Goal: Contribute content: Contribute content

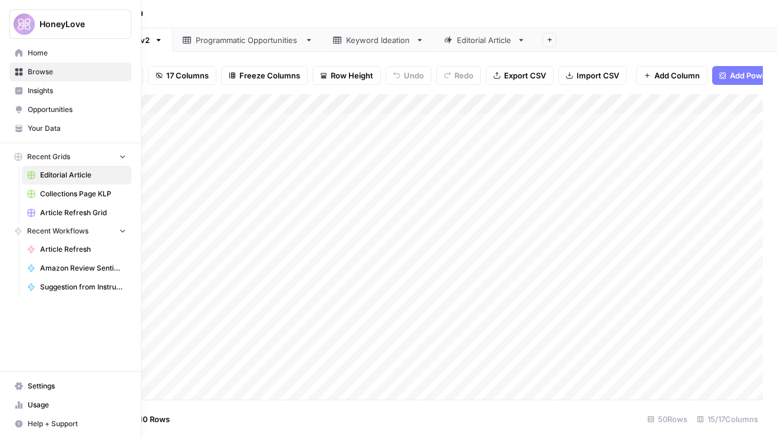
click at [70, 56] on span "Home" at bounding box center [77, 53] width 98 height 11
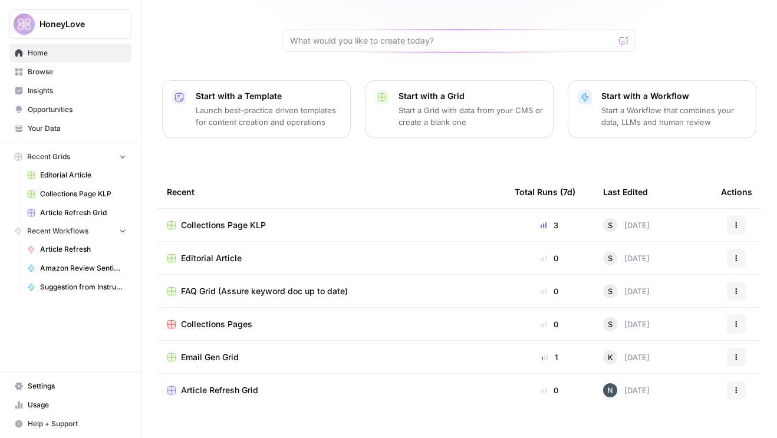
scroll to position [104, 0]
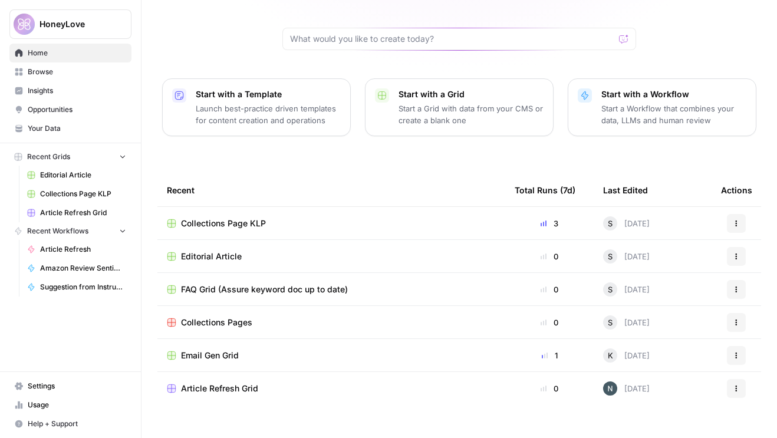
click at [259, 284] on span "FAQ Grid (Assure keyword doc up to date)" at bounding box center [264, 290] width 167 height 12
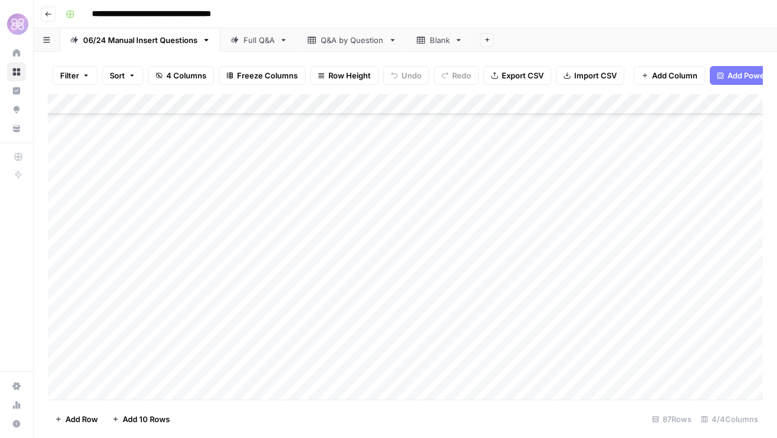
scroll to position [1478, 0]
click at [122, 392] on div "Add Column" at bounding box center [405, 247] width 715 height 306
type textarea "**********"
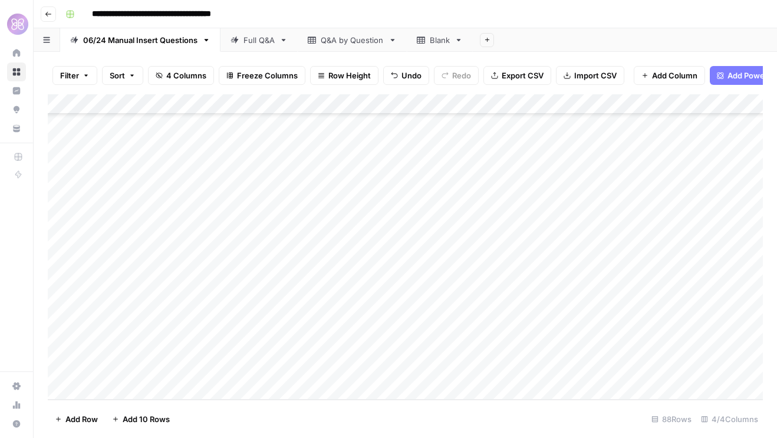
click at [556, 31] on div "Add Sheet" at bounding box center [625, 40] width 304 height 24
click at [577, 75] on span "Import CSV" at bounding box center [595, 76] width 42 height 12
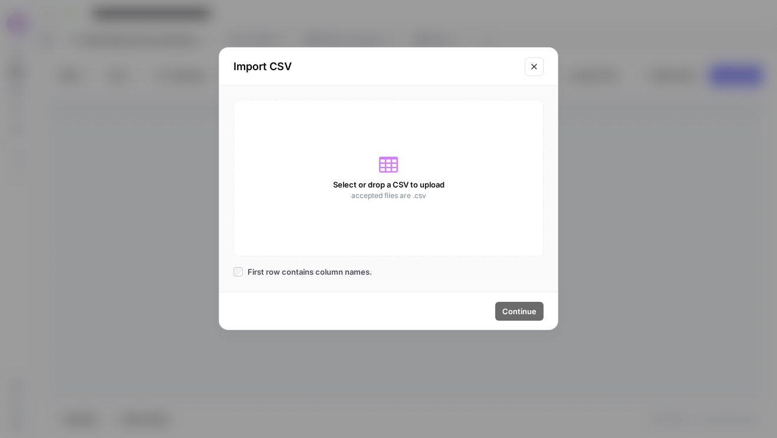
click at [388, 168] on icon at bounding box center [388, 165] width 19 height 16
click at [372, 172] on div "Select or drop a CSV to upload accepted files are .csv" at bounding box center [389, 178] width 310 height 157
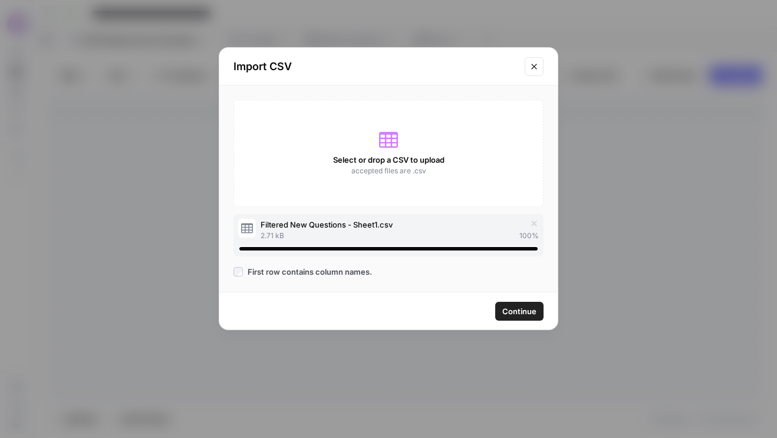
click at [517, 311] on span "Continue" at bounding box center [520, 312] width 34 height 12
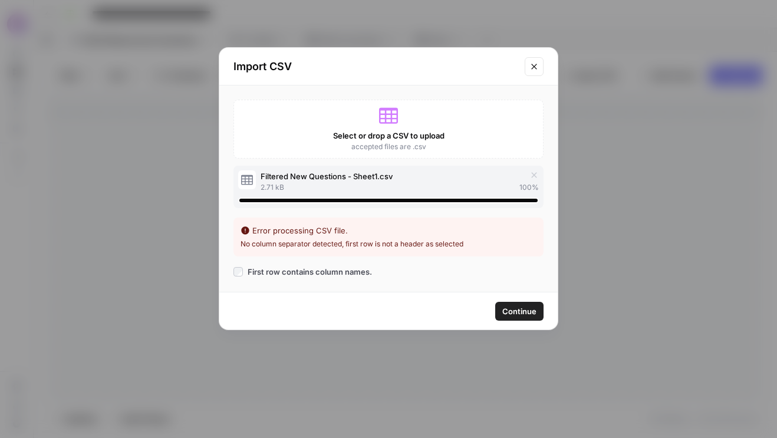
click at [520, 311] on span "Continue" at bounding box center [520, 312] width 34 height 12
click at [534, 177] on icon "button" at bounding box center [534, 174] width 9 height 9
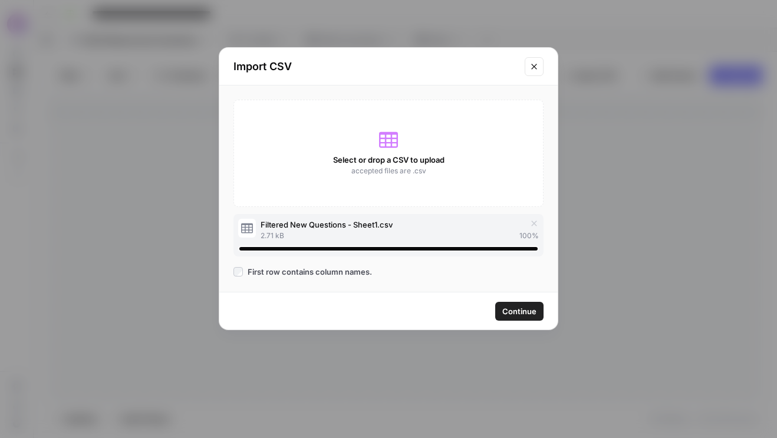
click at [526, 315] on span "Continue" at bounding box center [520, 312] width 34 height 12
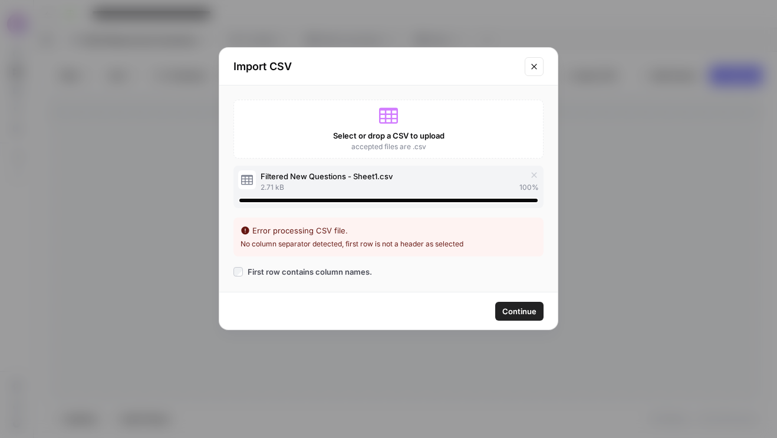
click at [531, 175] on icon "button" at bounding box center [534, 174] width 9 height 9
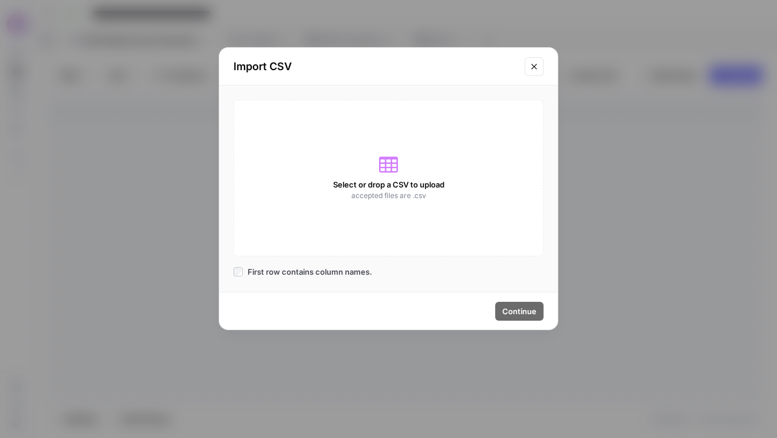
click at [534, 65] on icon "Close modal" at bounding box center [533, 66] width 5 height 5
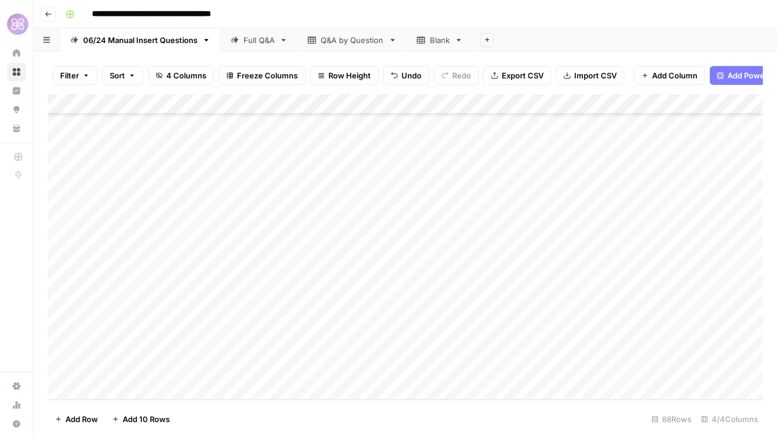
click at [584, 77] on span "Import CSV" at bounding box center [595, 76] width 42 height 12
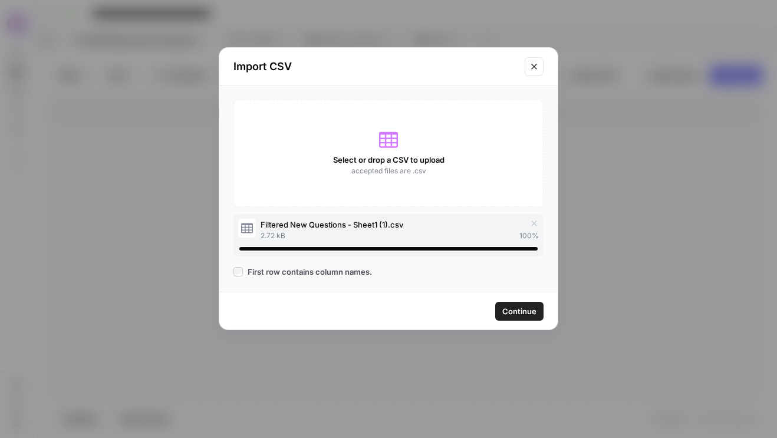
click at [519, 310] on span "Continue" at bounding box center [520, 312] width 34 height 12
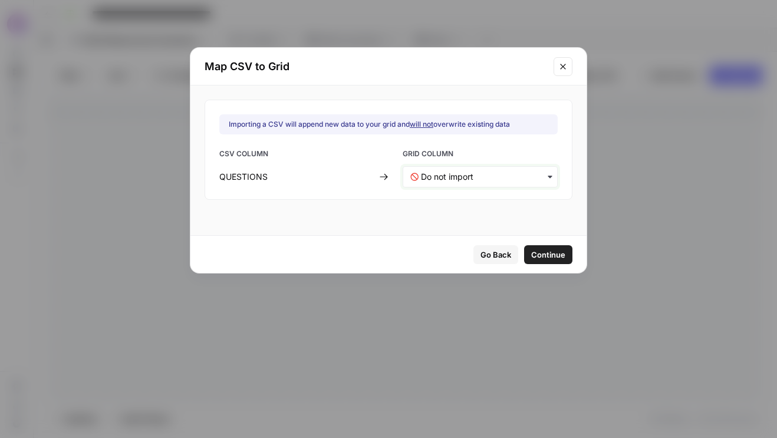
click at [494, 174] on input "text" at bounding box center [485, 177] width 129 height 12
click at [493, 174] on input "text" at bounding box center [485, 177] width 129 height 12
click at [491, 178] on input "text" at bounding box center [485, 177] width 129 height 12
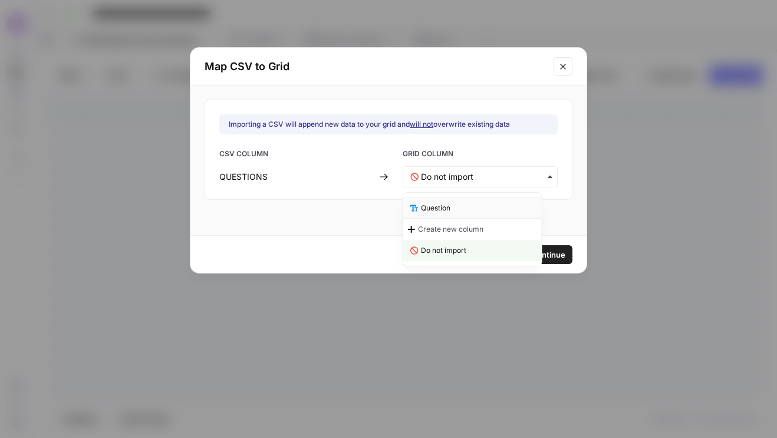
click at [480, 204] on div "Question" at bounding box center [472, 208] width 139 height 21
click at [531, 255] on span "Continue" at bounding box center [548, 255] width 34 height 12
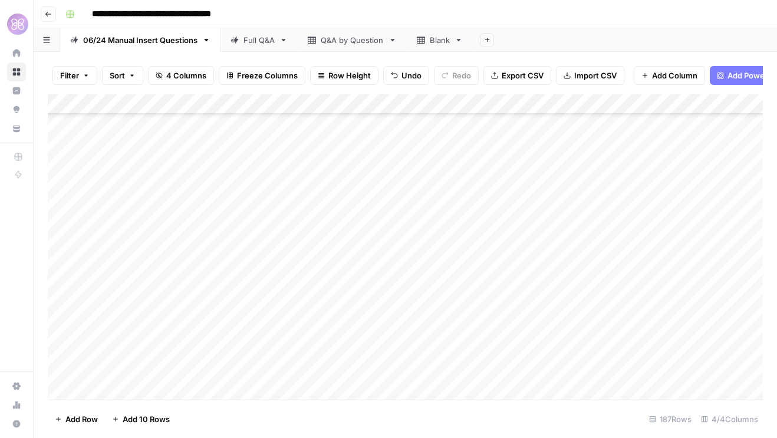
scroll to position [1693, 0]
click at [313, 193] on div "Add Column" at bounding box center [405, 247] width 715 height 306
click at [314, 214] on div "Add Column" at bounding box center [405, 247] width 715 height 306
click at [312, 234] on div "Add Column" at bounding box center [405, 247] width 715 height 306
click at [310, 254] on div "Add Column" at bounding box center [405, 247] width 715 height 306
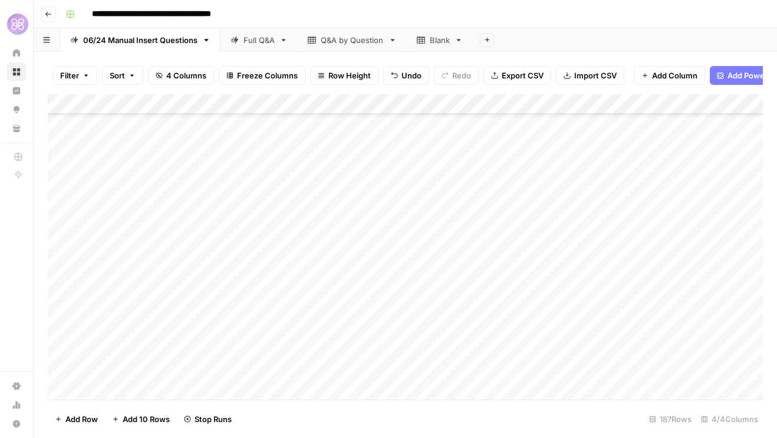
click at [311, 275] on div "Add Column" at bounding box center [405, 247] width 715 height 306
click at [314, 236] on div "Add Column" at bounding box center [405, 247] width 715 height 306
click at [313, 255] on div "Add Column" at bounding box center [405, 247] width 715 height 306
click at [313, 273] on div "Add Column" at bounding box center [405, 247] width 715 height 306
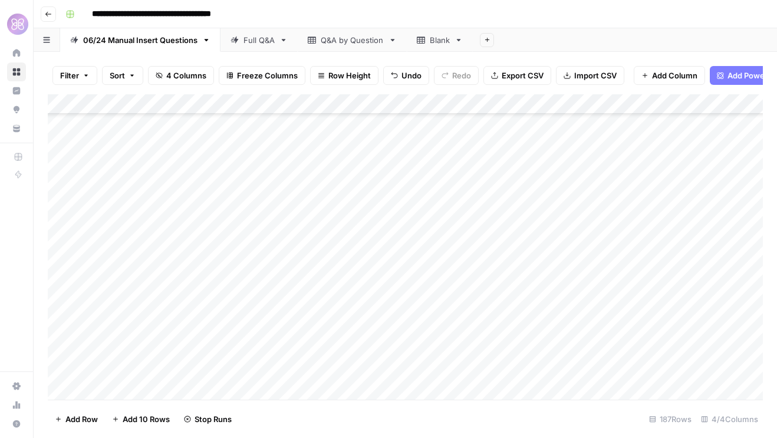
click at [314, 297] on div "Add Column" at bounding box center [405, 247] width 715 height 306
click at [314, 246] on div "Add Column" at bounding box center [405, 247] width 715 height 306
click at [314, 262] on div "Add Column" at bounding box center [405, 247] width 715 height 306
click at [313, 285] on div "Add Column" at bounding box center [405, 247] width 715 height 306
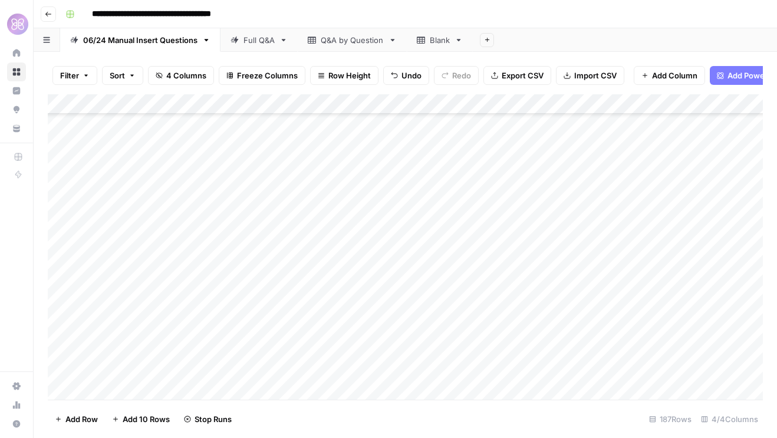
click at [314, 307] on div "Add Column" at bounding box center [405, 247] width 715 height 306
click at [314, 327] on div "Add Column" at bounding box center [405, 247] width 715 height 306
click at [313, 341] on div "Add Column" at bounding box center [405, 247] width 715 height 306
click at [315, 221] on div "Add Column" at bounding box center [405, 247] width 715 height 306
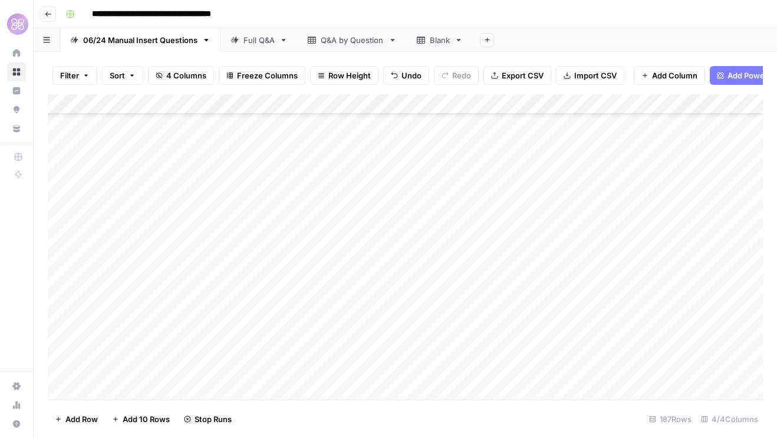
click at [314, 245] on div "Add Column" at bounding box center [405, 247] width 715 height 306
click at [312, 265] on div "Add Column" at bounding box center [405, 247] width 715 height 306
click at [312, 283] on div "Add Column" at bounding box center [405, 247] width 715 height 306
click at [312, 303] on div "Add Column" at bounding box center [405, 247] width 715 height 306
click at [313, 323] on div "Add Column" at bounding box center [405, 247] width 715 height 306
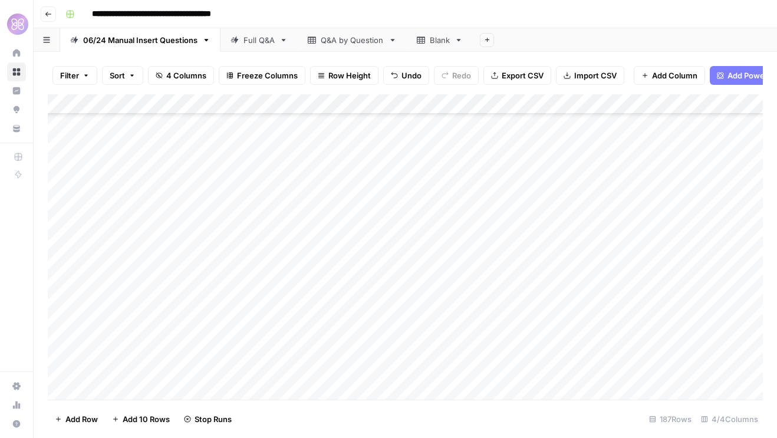
click at [312, 344] on div "Add Column" at bounding box center [405, 247] width 715 height 306
click at [314, 326] on div "Add Column" at bounding box center [405, 247] width 715 height 306
click at [314, 186] on div "Add Column" at bounding box center [405, 247] width 715 height 306
click at [313, 207] on div "Add Column" at bounding box center [405, 247] width 715 height 306
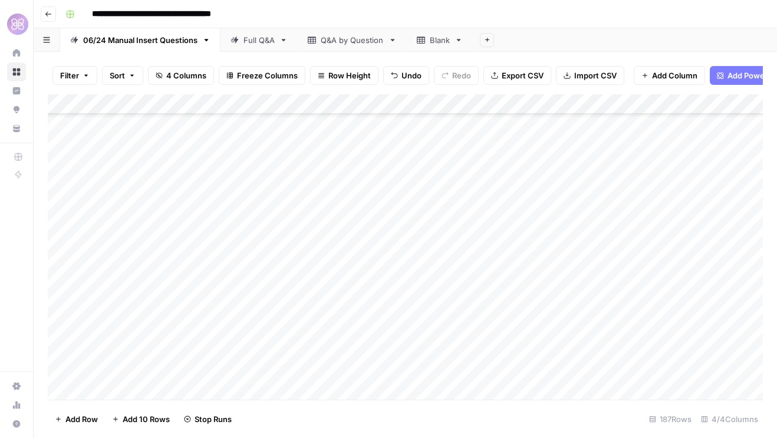
click at [313, 226] on div "Add Column" at bounding box center [405, 247] width 715 height 306
click at [314, 247] on div "Add Column" at bounding box center [405, 247] width 715 height 306
click at [314, 270] on div "Add Column" at bounding box center [405, 247] width 715 height 306
click at [313, 288] on div "Add Column" at bounding box center [405, 247] width 715 height 306
click at [314, 306] on div "Add Column" at bounding box center [405, 247] width 715 height 306
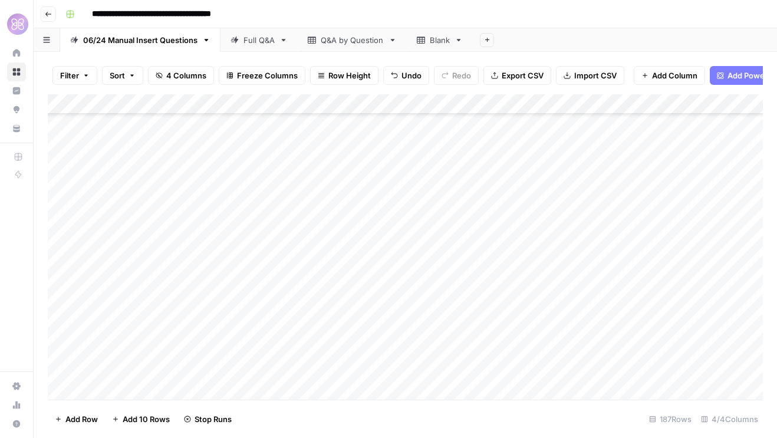
click at [314, 329] on div "Add Column" at bounding box center [405, 247] width 715 height 306
click at [314, 343] on div "Add Column" at bounding box center [405, 247] width 715 height 306
click at [312, 367] on div "Add Column" at bounding box center [405, 247] width 715 height 306
click at [313, 383] on div "Add Column" at bounding box center [405, 247] width 715 height 306
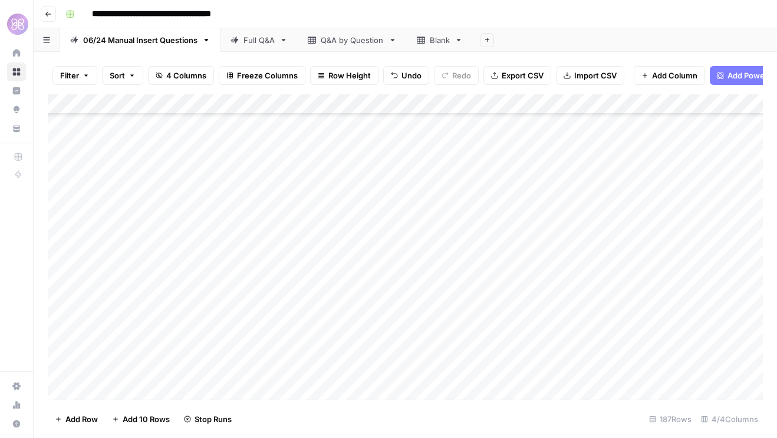
click at [317, 274] on div "Add Column" at bounding box center [405, 247] width 715 height 306
click at [314, 295] on div "Add Column" at bounding box center [405, 247] width 715 height 306
click at [314, 314] on div "Add Column" at bounding box center [405, 247] width 715 height 306
click at [314, 331] on div "Add Column" at bounding box center [405, 247] width 715 height 306
click at [312, 354] on div "Add Column" at bounding box center [405, 247] width 715 height 306
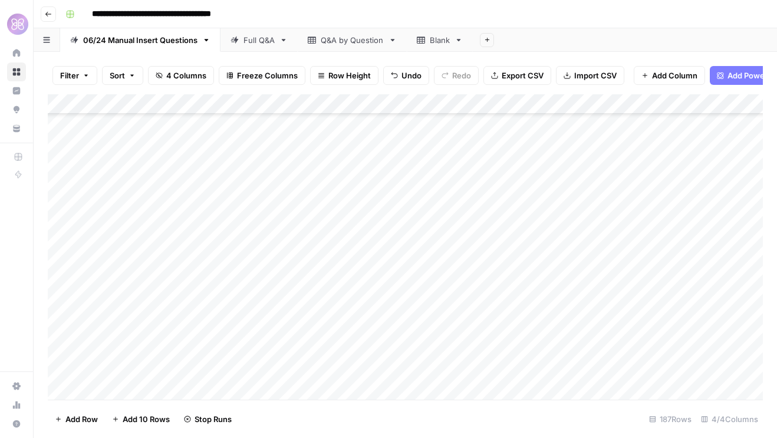
click at [312, 372] on div "Add Column" at bounding box center [405, 247] width 715 height 306
click at [315, 268] on div "Add Column" at bounding box center [405, 247] width 715 height 306
click at [313, 293] on div "Add Column" at bounding box center [405, 247] width 715 height 306
click at [313, 311] on div "Add Column" at bounding box center [405, 247] width 715 height 306
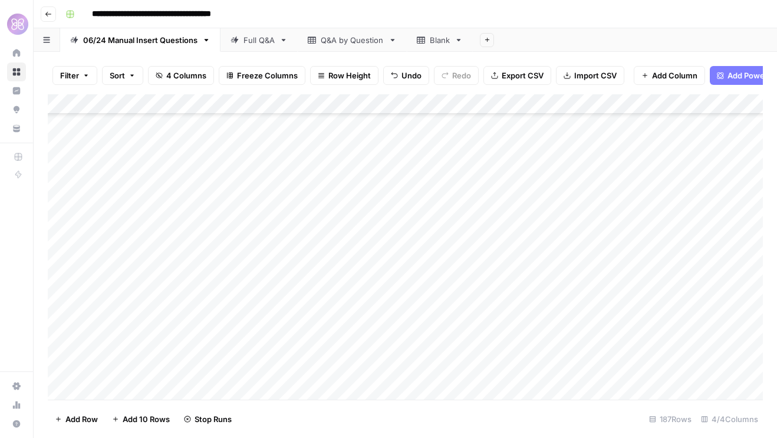
click at [311, 330] on div "Add Column" at bounding box center [405, 247] width 715 height 306
click at [310, 346] on div "Add Column" at bounding box center [405, 247] width 715 height 306
click at [313, 371] on div "Add Column" at bounding box center [405, 247] width 715 height 306
click at [313, 388] on div "Add Column" at bounding box center [405, 247] width 715 height 306
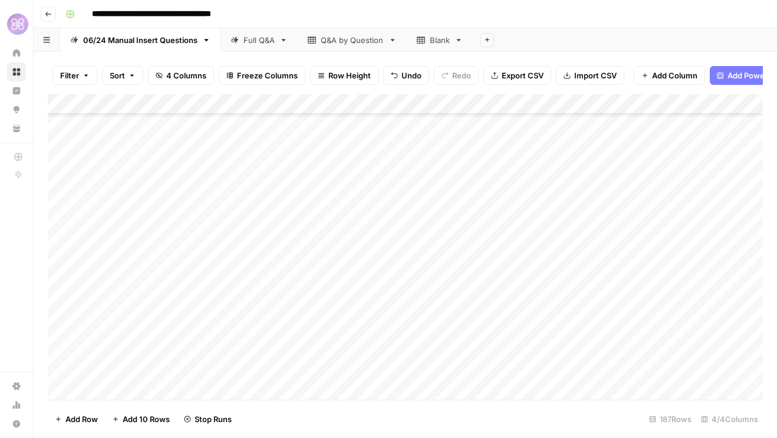
click at [314, 193] on div "Add Column" at bounding box center [405, 247] width 715 height 306
click at [313, 216] on div "Add Column" at bounding box center [405, 247] width 715 height 306
click at [313, 237] on div "Add Column" at bounding box center [405, 247] width 715 height 306
click at [313, 251] on div "Add Column" at bounding box center [405, 247] width 715 height 306
click at [313, 275] on div "Add Column" at bounding box center [405, 247] width 715 height 306
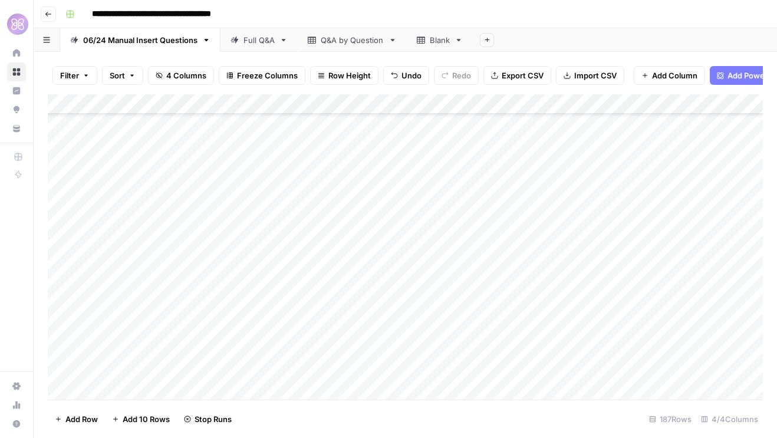
click at [313, 238] on div "Add Column" at bounding box center [405, 247] width 715 height 306
click at [316, 297] on div "Add Column" at bounding box center [405, 247] width 715 height 306
click at [316, 311] on div "Add Column" at bounding box center [405, 247] width 715 height 306
click at [315, 334] on div "Add Column" at bounding box center [405, 247] width 715 height 306
click at [315, 354] on div "Add Column" at bounding box center [405, 247] width 715 height 306
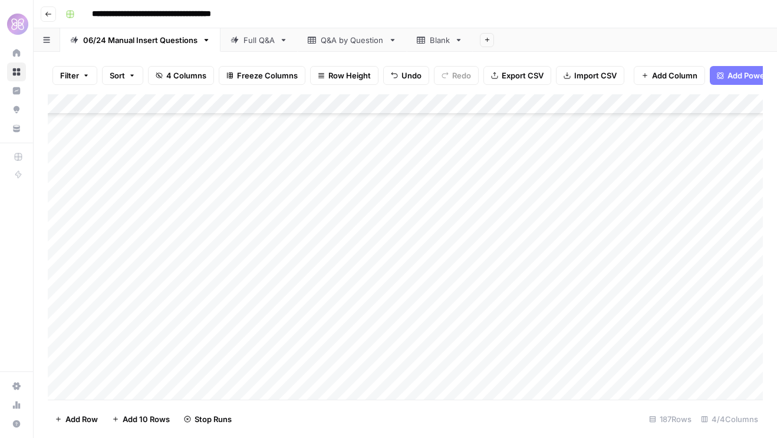
click at [315, 376] on div "Add Column" at bounding box center [405, 247] width 715 height 306
click at [314, 394] on div "Add Column" at bounding box center [405, 247] width 715 height 306
click at [313, 146] on div "Add Column" at bounding box center [405, 247] width 715 height 306
click at [314, 159] on div "Add Column" at bounding box center [405, 247] width 715 height 306
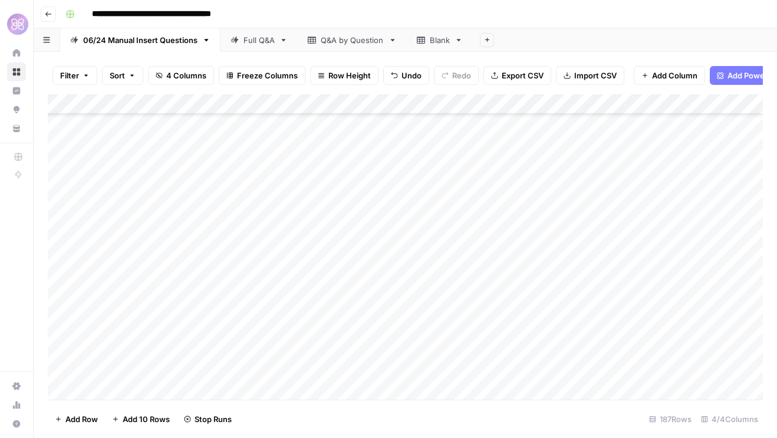
click at [312, 181] on div "Add Column" at bounding box center [405, 247] width 715 height 306
click at [314, 205] on div "Add Column" at bounding box center [405, 247] width 715 height 306
click at [313, 226] on div "Add Column" at bounding box center [405, 247] width 715 height 306
click at [313, 245] on div "Add Column" at bounding box center [405, 247] width 715 height 306
click at [311, 261] on div "Add Column" at bounding box center [405, 247] width 715 height 306
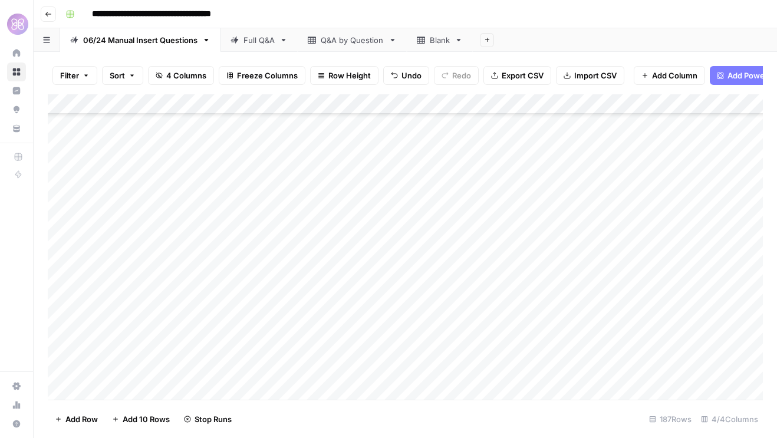
click at [311, 280] on div "Add Column" at bounding box center [405, 247] width 715 height 306
click at [314, 301] on div "Add Column" at bounding box center [405, 247] width 715 height 306
click at [313, 319] on div "Add Column" at bounding box center [405, 247] width 715 height 306
click at [310, 344] on div "Add Column" at bounding box center [405, 247] width 715 height 306
click at [313, 363] on div "Add Column" at bounding box center [405, 247] width 715 height 306
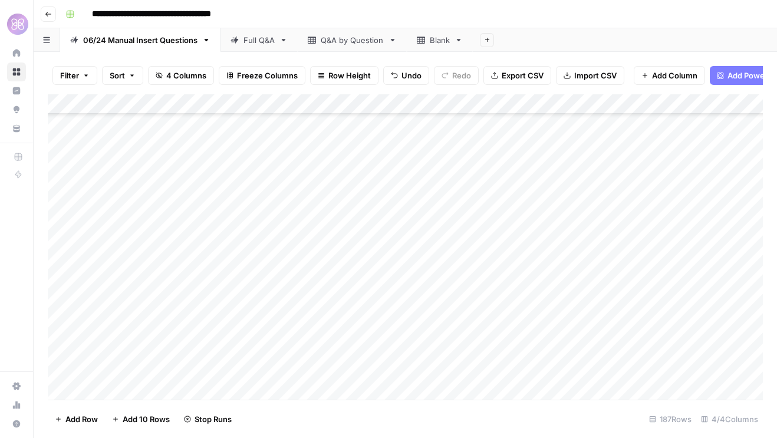
click at [312, 383] on div "Add Column" at bounding box center [405, 247] width 715 height 306
click at [316, 218] on div "Add Column" at bounding box center [405, 247] width 715 height 306
click at [316, 233] on div "Add Column" at bounding box center [405, 247] width 715 height 306
click at [314, 257] on div "Add Column" at bounding box center [405, 247] width 715 height 306
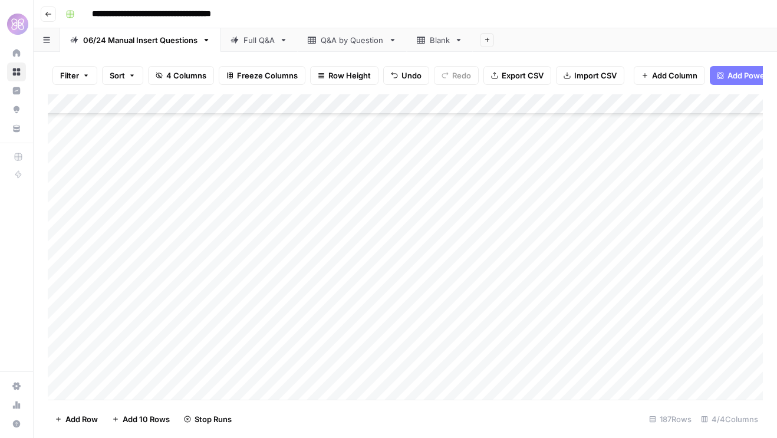
click at [316, 272] on div "Add Column" at bounding box center [405, 247] width 715 height 306
click at [314, 298] on div "Add Column" at bounding box center [405, 247] width 715 height 306
click at [314, 314] on div "Add Column" at bounding box center [405, 247] width 715 height 306
click at [313, 297] on div "Add Column" at bounding box center [405, 247] width 715 height 306
click at [311, 336] on div "Add Column" at bounding box center [405, 247] width 715 height 306
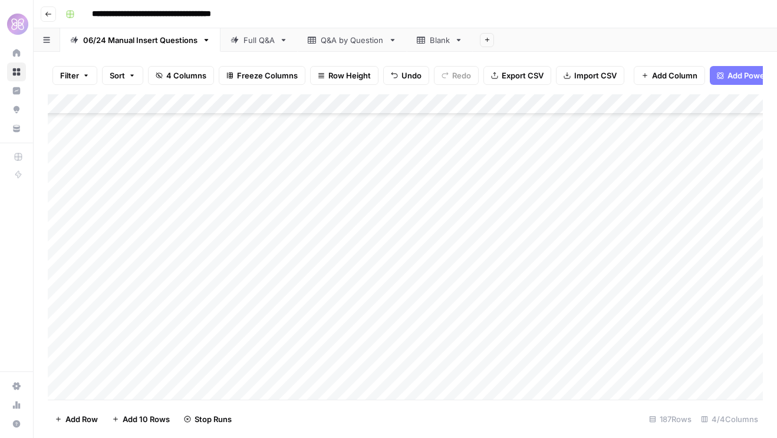
click at [311, 357] on div "Add Column" at bounding box center [405, 247] width 715 height 306
click at [311, 378] on div "Add Column" at bounding box center [405, 247] width 715 height 306
click at [314, 293] on div "Add Column" at bounding box center [405, 247] width 715 height 306
click at [314, 315] on div "Add Column" at bounding box center [405, 247] width 715 height 306
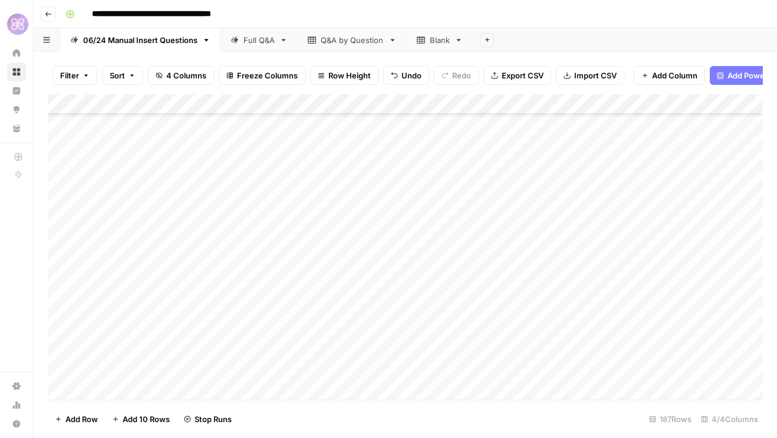
scroll to position [3256, 0]
click at [311, 258] on div "Add Column" at bounding box center [405, 247] width 715 height 306
click at [311, 277] on div "Add Column" at bounding box center [405, 247] width 715 height 306
click at [312, 259] on div "Add Column" at bounding box center [405, 247] width 715 height 306
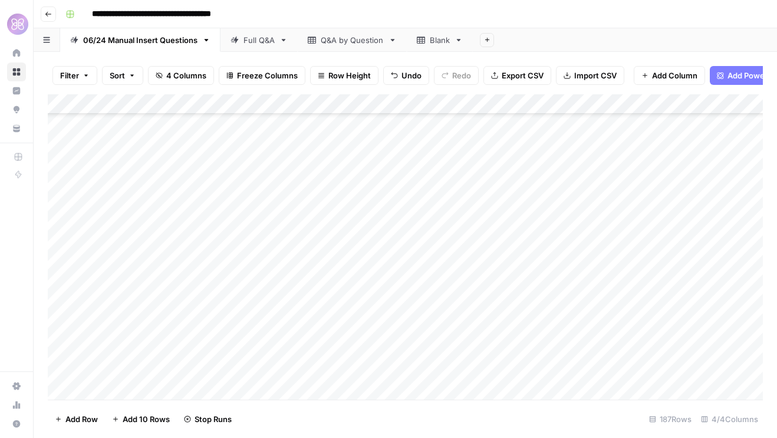
click at [314, 235] on div "Add Column" at bounding box center [405, 247] width 715 height 306
click at [314, 252] on div "Add Column" at bounding box center [405, 247] width 715 height 306
click at [314, 274] on div "Add Column" at bounding box center [405, 247] width 715 height 306
click at [314, 297] on div "Add Column" at bounding box center [405, 247] width 715 height 306
click at [313, 310] on div "Add Column" at bounding box center [405, 247] width 715 height 306
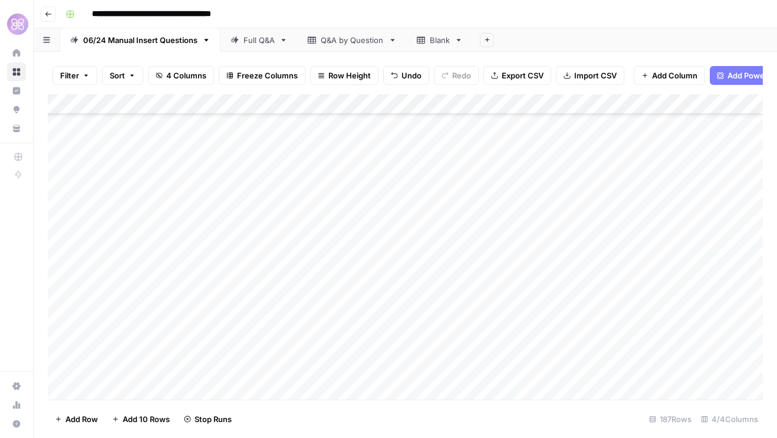
click at [313, 329] on div "Add Column" at bounding box center [405, 247] width 715 height 306
click at [316, 354] on div "Add Column" at bounding box center [405, 247] width 715 height 306
click at [314, 283] on div "Add Column" at bounding box center [405, 247] width 715 height 306
click at [314, 303] on div "Add Column" at bounding box center [405, 247] width 715 height 306
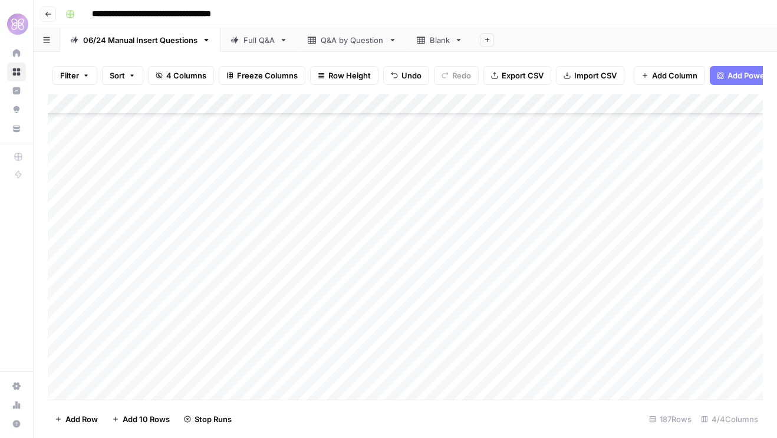
click at [314, 321] on div "Add Column" at bounding box center [405, 247] width 715 height 306
click at [314, 345] on div "Add Column" at bounding box center [405, 247] width 715 height 306
click at [313, 365] on div "Add Column" at bounding box center [405, 247] width 715 height 306
click at [313, 310] on div "Add Column" at bounding box center [405, 247] width 715 height 306
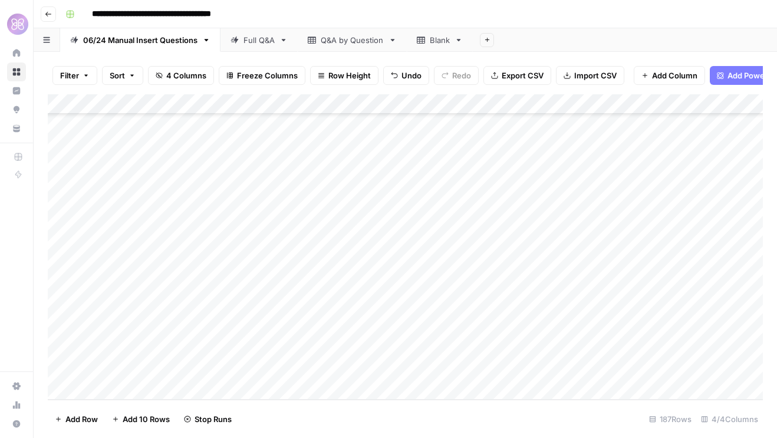
click at [313, 329] on div "Add Column" at bounding box center [405, 247] width 715 height 306
click at [313, 351] on div "Add Column" at bounding box center [405, 247] width 715 height 306
click at [313, 366] on div "Add Column" at bounding box center [405, 247] width 715 height 306
